Goal: Information Seeking & Learning: Learn about a topic

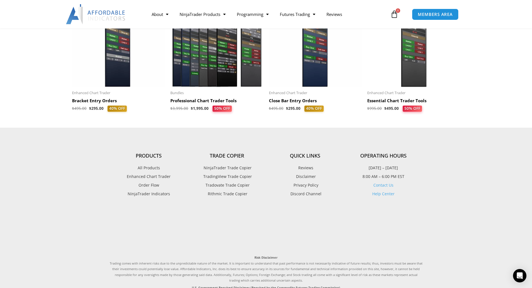
scroll to position [753, 0]
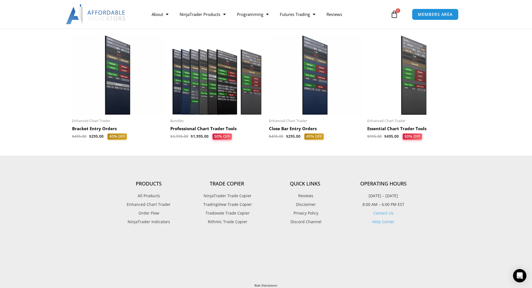
click at [226, 83] on img at bounding box center [216, 75] width 93 height 80
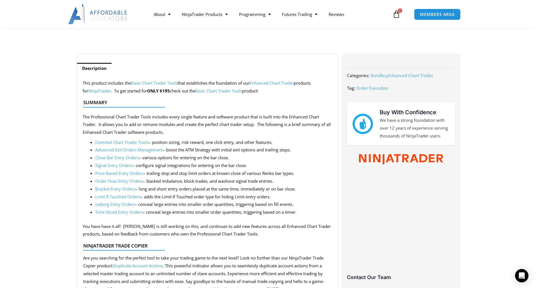
scroll to position [251, 0]
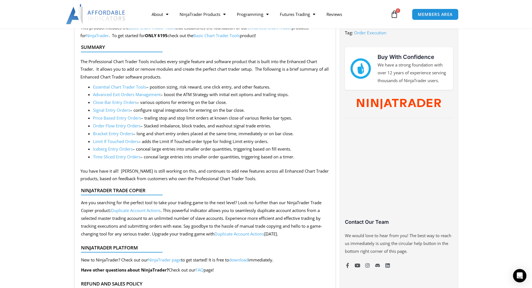
click at [138, 125] on link "Order Flow Entry Orders" at bounding box center [116, 126] width 47 height 6
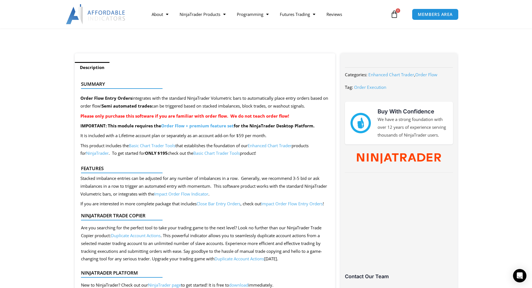
scroll to position [195, 0]
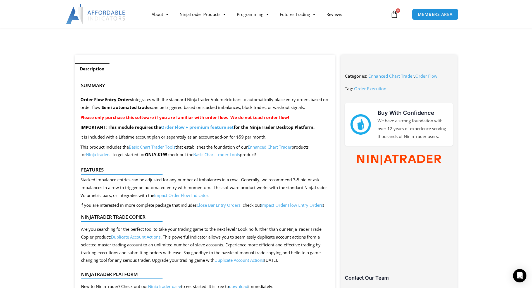
click at [208, 192] on link "Impact Order Flow Indicator" at bounding box center [181, 195] width 54 height 6
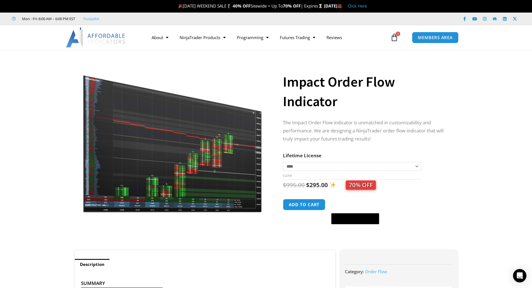
click at [195, 158] on img at bounding box center [173, 136] width 180 height 154
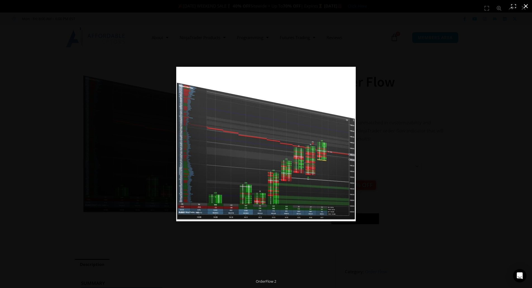
click at [436, 173] on div at bounding box center [332, 151] width 312 height 169
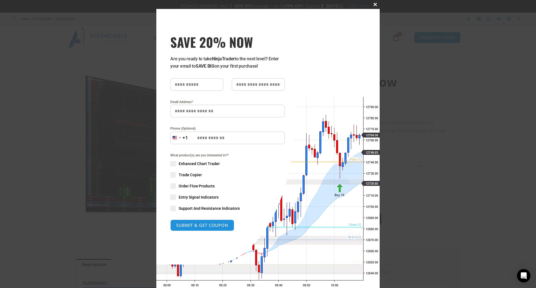
click at [374, 2] on button "Close this module" at bounding box center [375, 4] width 9 height 9
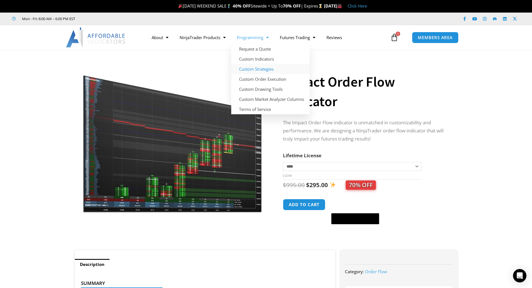
click at [248, 68] on link "Custom Strategies" at bounding box center [270, 69] width 78 height 10
